Goal: Transaction & Acquisition: Book appointment/travel/reservation

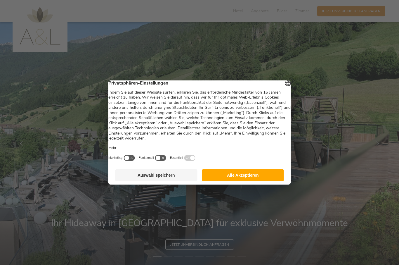
click at [170, 179] on button "Auswahl speichern" at bounding box center [156, 175] width 82 height 12
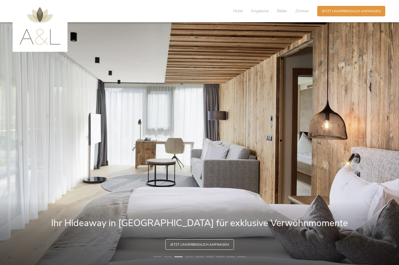
click at [236, 13] on span "Hotel" at bounding box center [238, 11] width 10 height 6
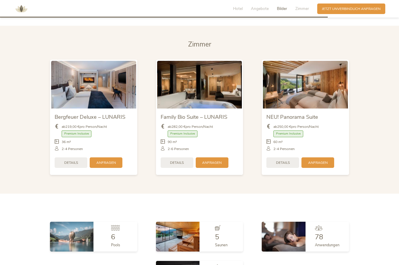
scroll to position [1184, 0]
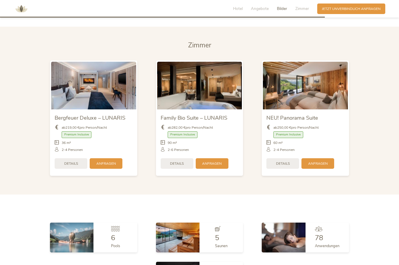
click at [312, 121] on span "NEU! Panorama Suite" at bounding box center [293, 117] width 52 height 7
click at [326, 109] on img at bounding box center [305, 86] width 85 height 48
click at [288, 166] on span "Details" at bounding box center [283, 163] width 14 height 5
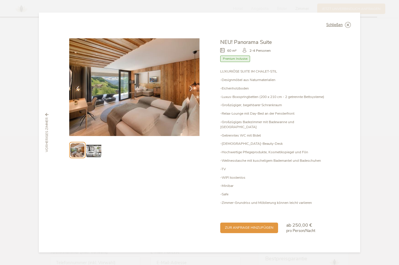
scroll to position [1371, 0]
click at [240, 62] on span "Premium Inclusive" at bounding box center [235, 59] width 30 height 7
click at [237, 62] on span "Premium Inclusive" at bounding box center [235, 59] width 30 height 7
click at [94, 158] on img at bounding box center [93, 150] width 15 height 15
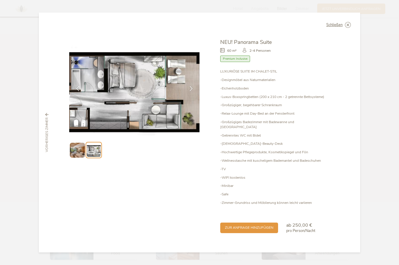
scroll to position [1176, 0]
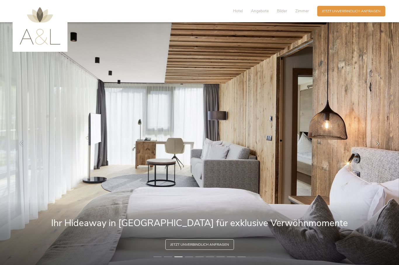
click at [379, 146] on icon at bounding box center [377, 143] width 5 height 5
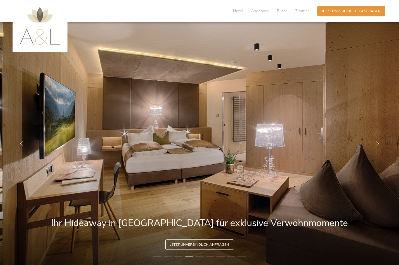
click at [380, 146] on icon at bounding box center [377, 143] width 5 height 5
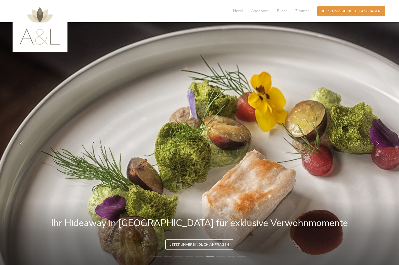
click at [380, 146] on icon at bounding box center [377, 143] width 5 height 5
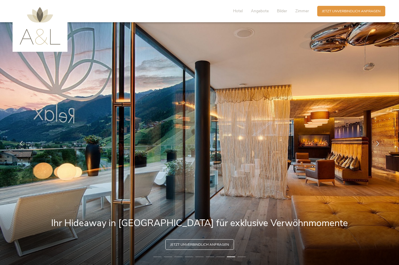
click at [380, 146] on icon at bounding box center [377, 143] width 5 height 5
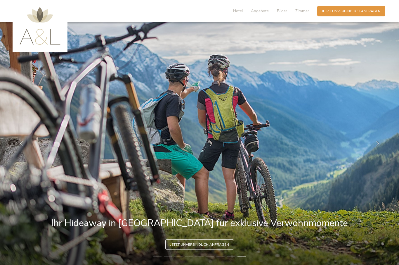
click at [378, 146] on icon at bounding box center [377, 143] width 5 height 5
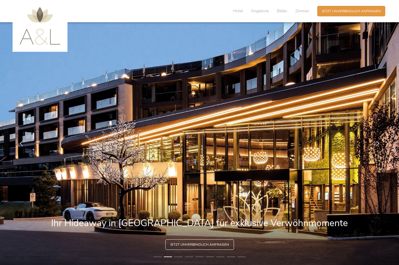
click at [239, 12] on span "Hotel" at bounding box center [238, 11] width 10 height 6
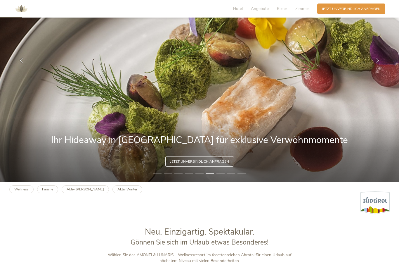
scroll to position [82, 0]
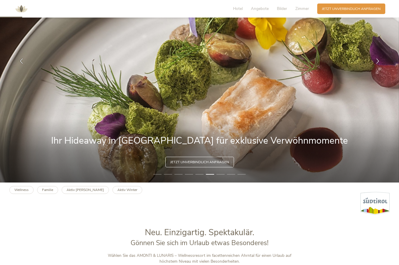
click at [285, 7] on span "Bilder" at bounding box center [282, 9] width 10 height 6
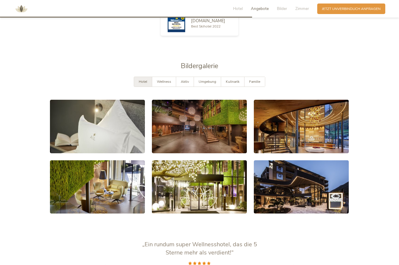
scroll to position [941, 0]
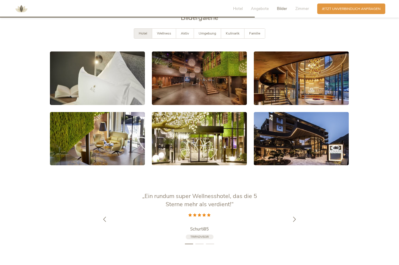
click at [302, 11] on span "Zimmer" at bounding box center [302, 9] width 14 height 6
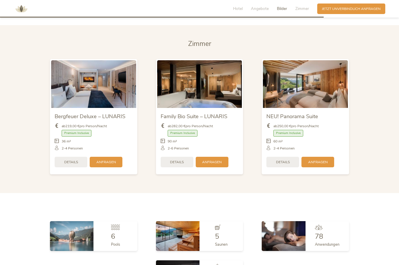
scroll to position [1197, 0]
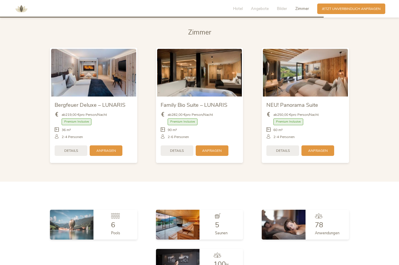
click at [16, 9] on img at bounding box center [22, 9] width 18 height 18
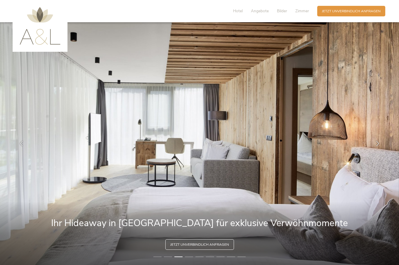
click at [46, 29] on img at bounding box center [40, 26] width 41 height 38
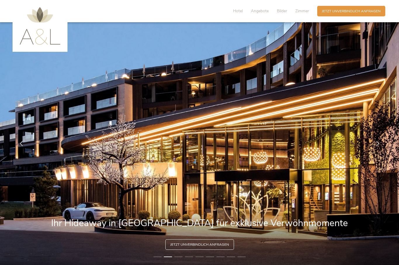
click at [243, 9] on span "Hotel" at bounding box center [238, 11] width 10 height 6
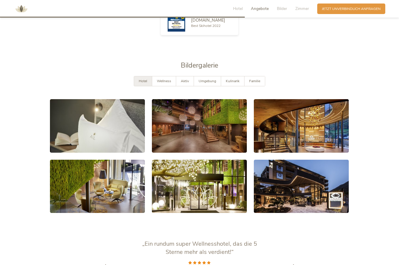
scroll to position [892, 0]
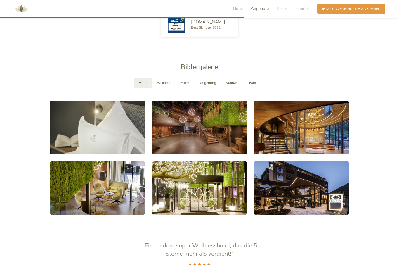
click at [257, 85] on span "Familie" at bounding box center [254, 82] width 11 height 5
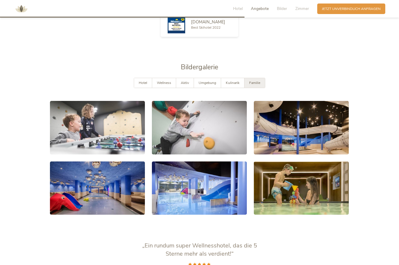
click at [146, 85] on span "Hotel" at bounding box center [143, 82] width 8 height 5
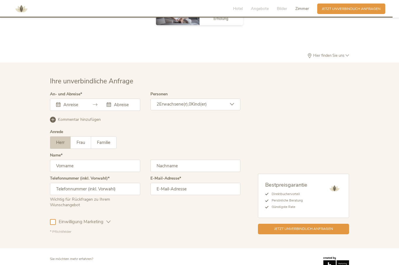
scroll to position [1455, 0]
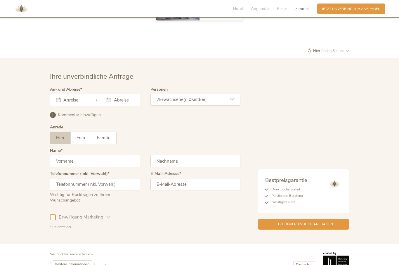
click at [70, 264] on span "Weitere Informationen" at bounding box center [72, 264] width 35 height 5
